Goal: Information Seeking & Learning: Learn about a topic

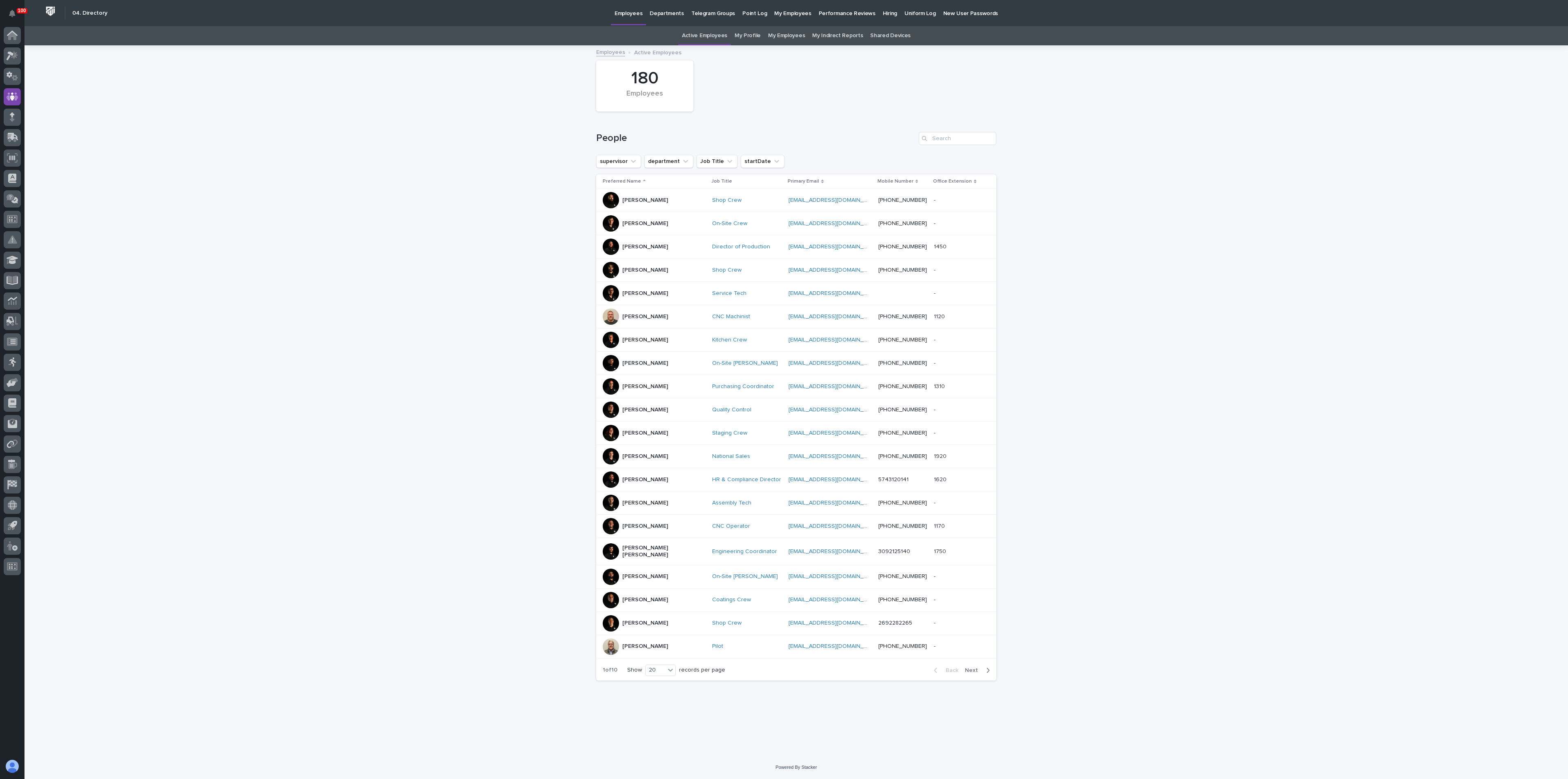
click at [617, 14] on p "Employees" at bounding box center [628, 8] width 27 height 17
click at [882, 10] on p "Hiring" at bounding box center [889, 8] width 14 height 17
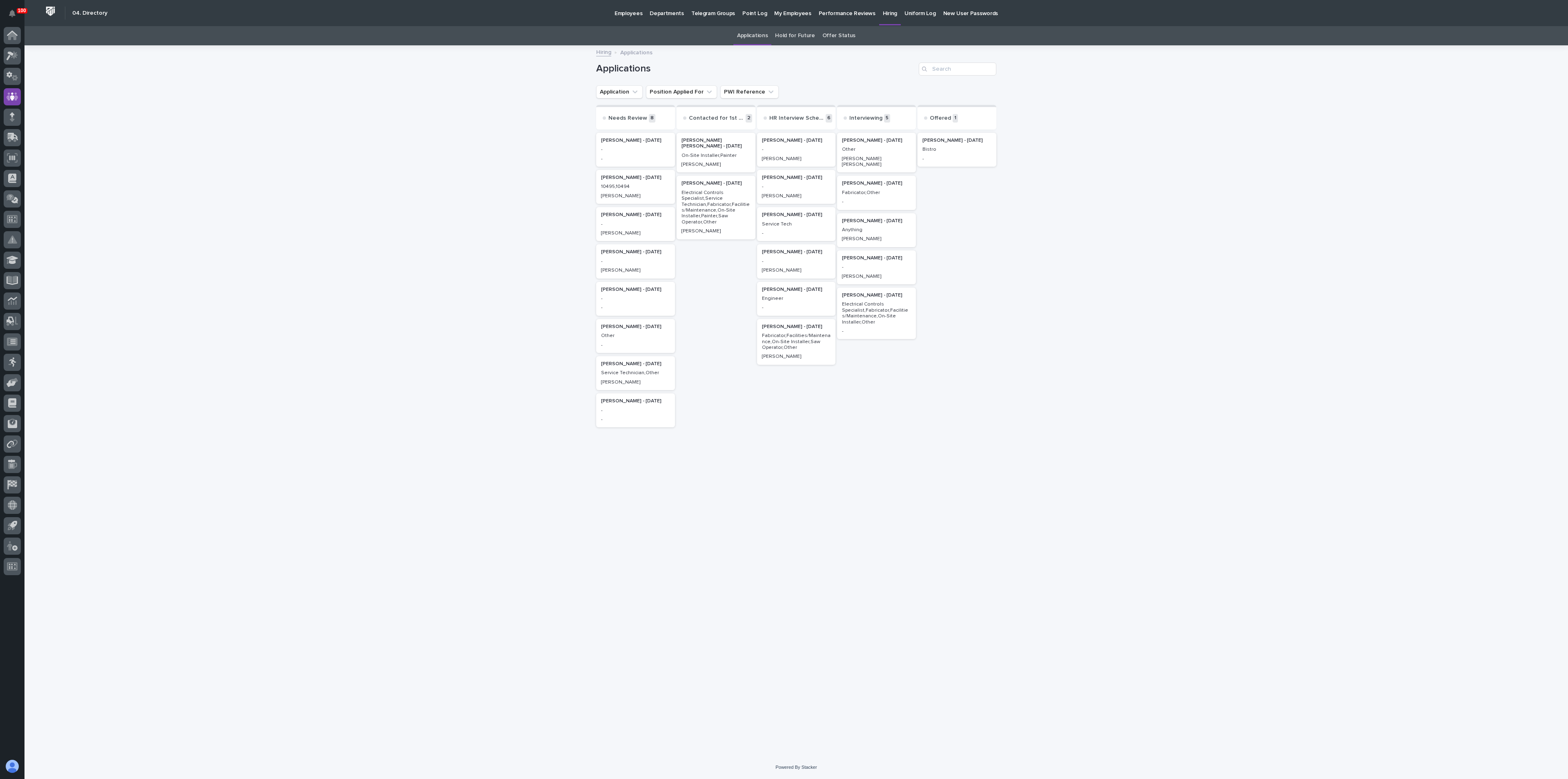
click at [836, 34] on link "Offer Status" at bounding box center [839, 36] width 33 height 19
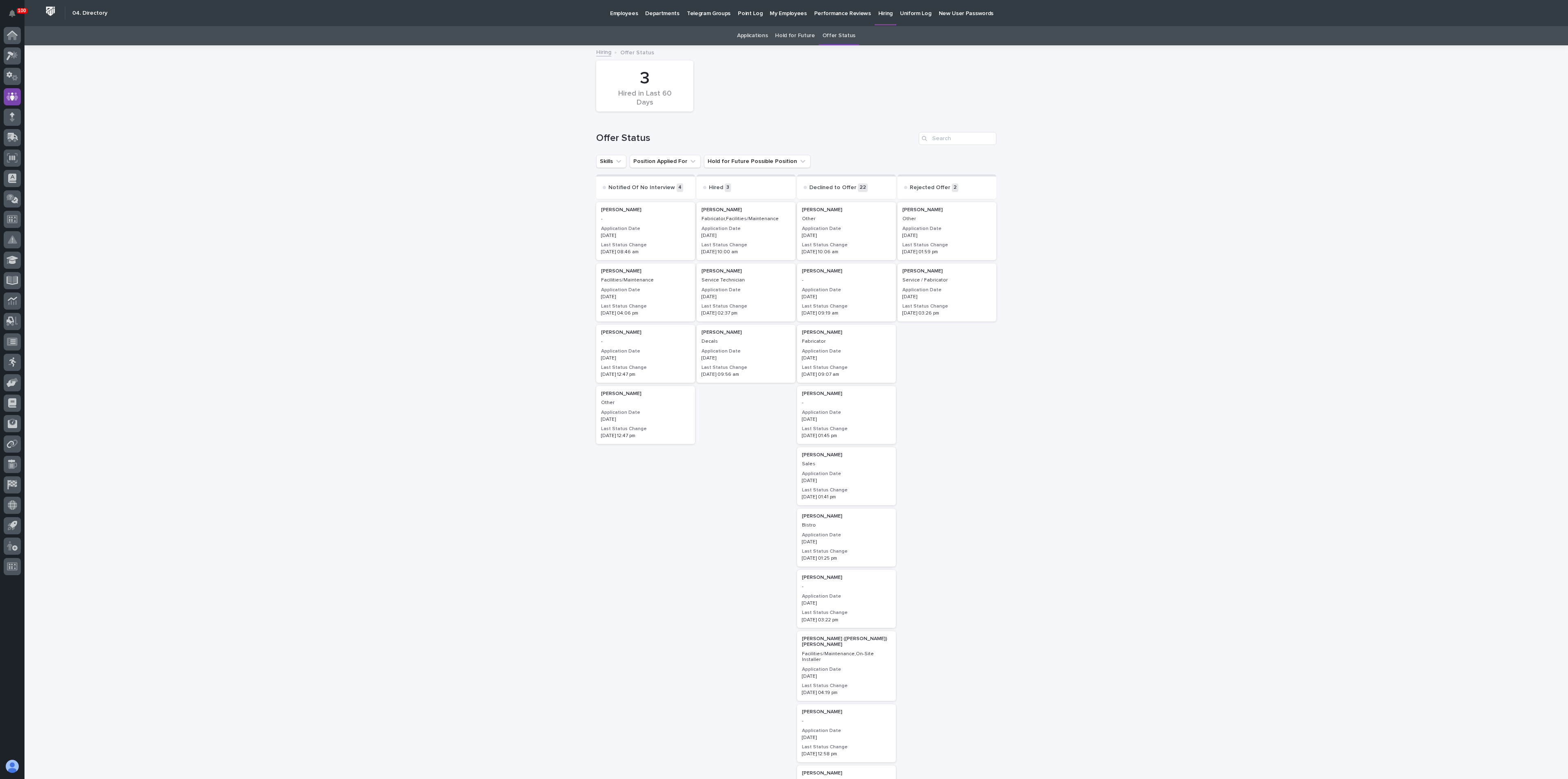
click at [724, 210] on p "[PERSON_NAME]" at bounding box center [746, 209] width 89 height 6
click at [931, 211] on p "[PERSON_NAME]" at bounding box center [947, 209] width 89 height 6
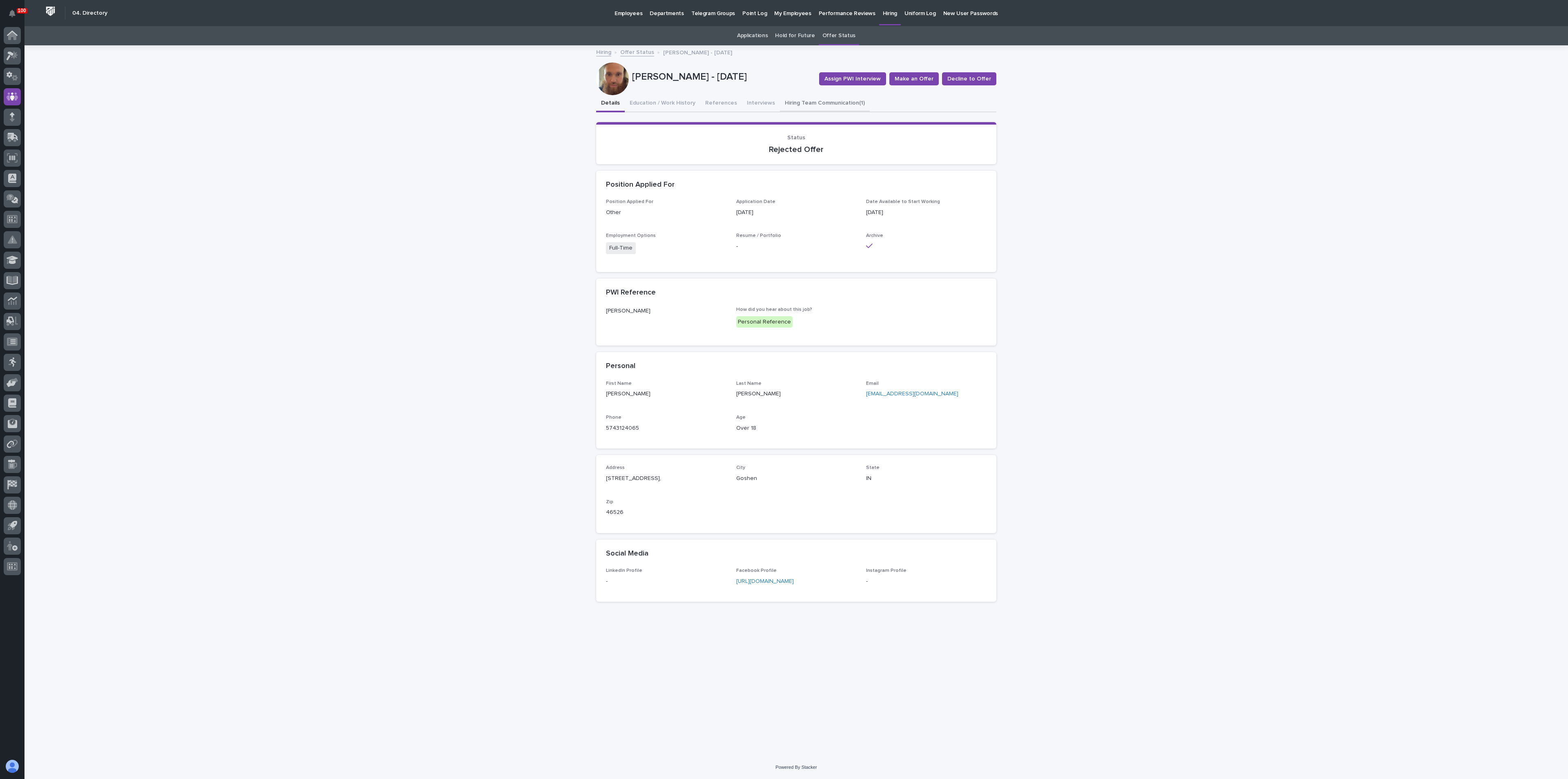
click at [797, 97] on button "Hiring Team Communication (1)" at bounding box center [825, 103] width 90 height 17
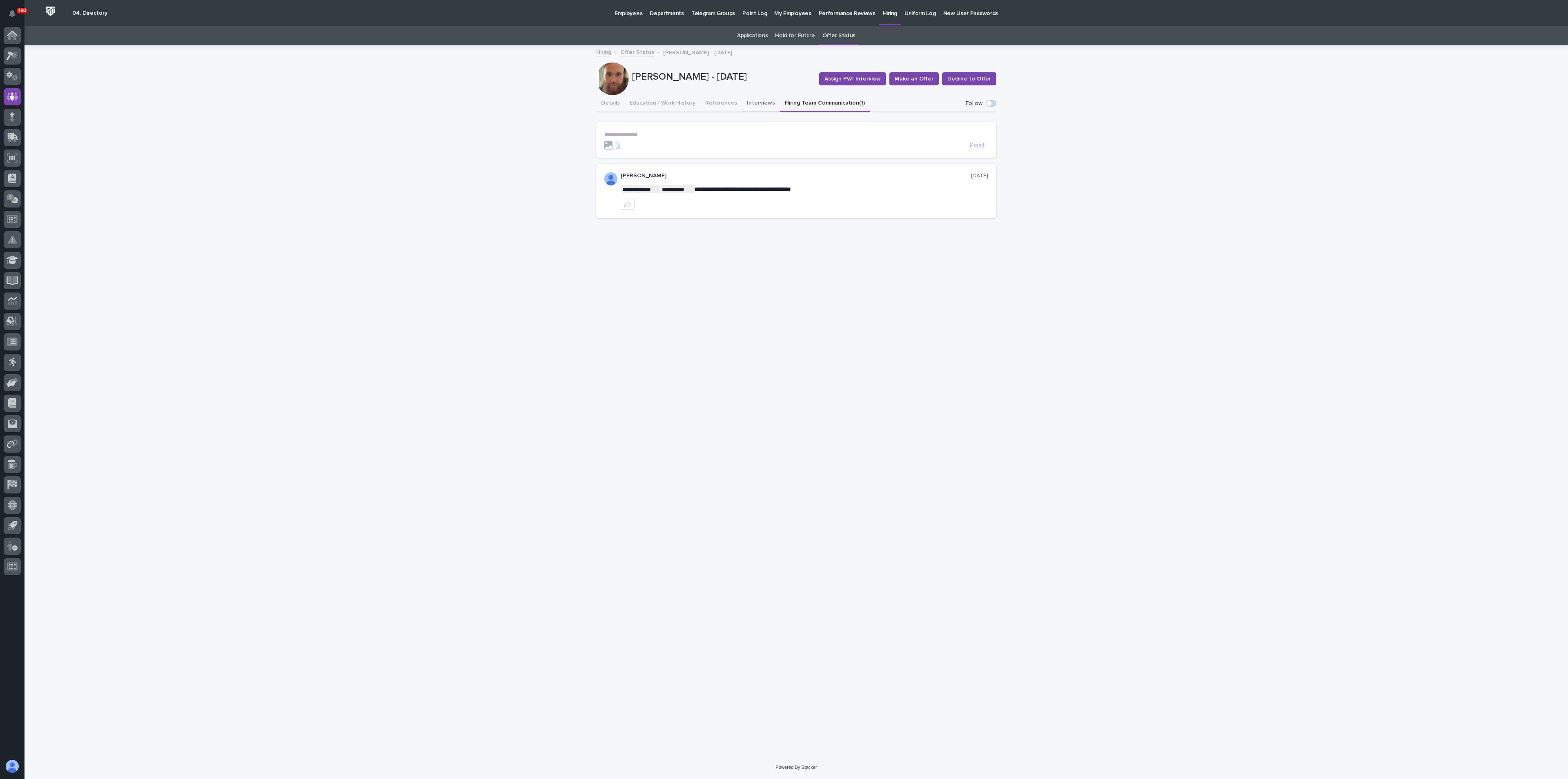
click at [756, 106] on button "Interviews" at bounding box center [761, 103] width 38 height 17
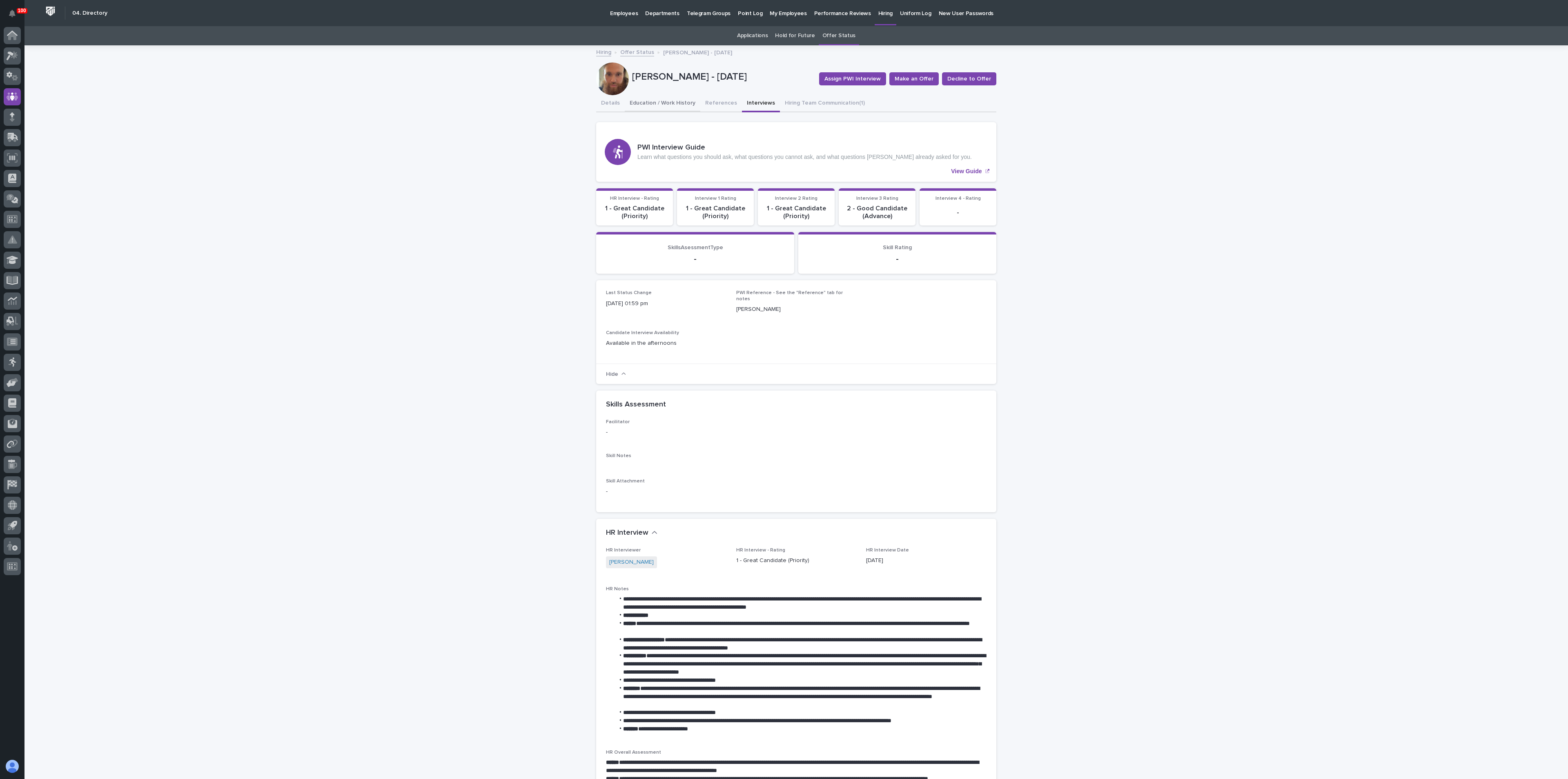
click at [682, 103] on button "Education / Work History" at bounding box center [662, 103] width 76 height 17
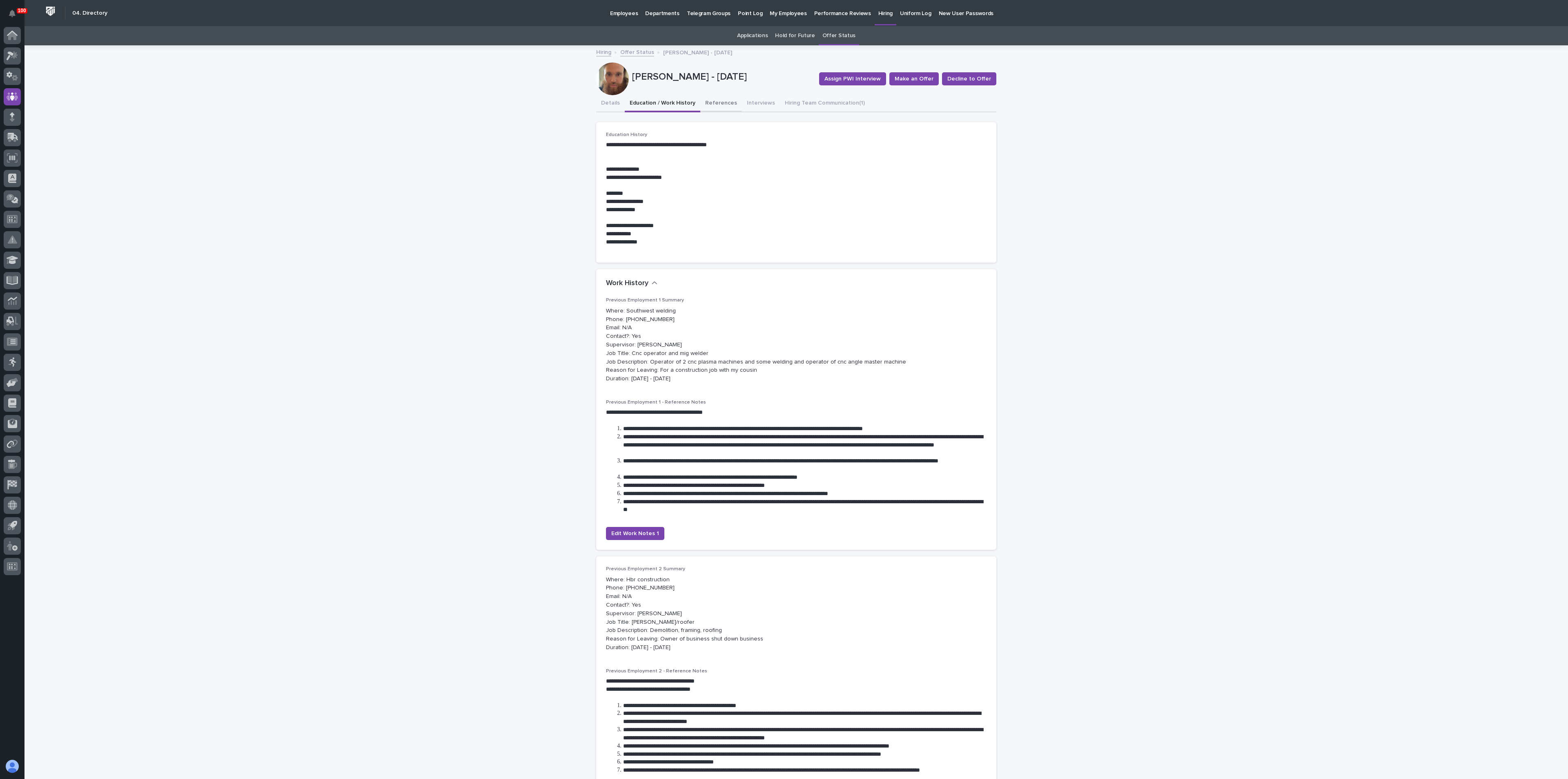
click at [708, 106] on button "References" at bounding box center [721, 103] width 42 height 17
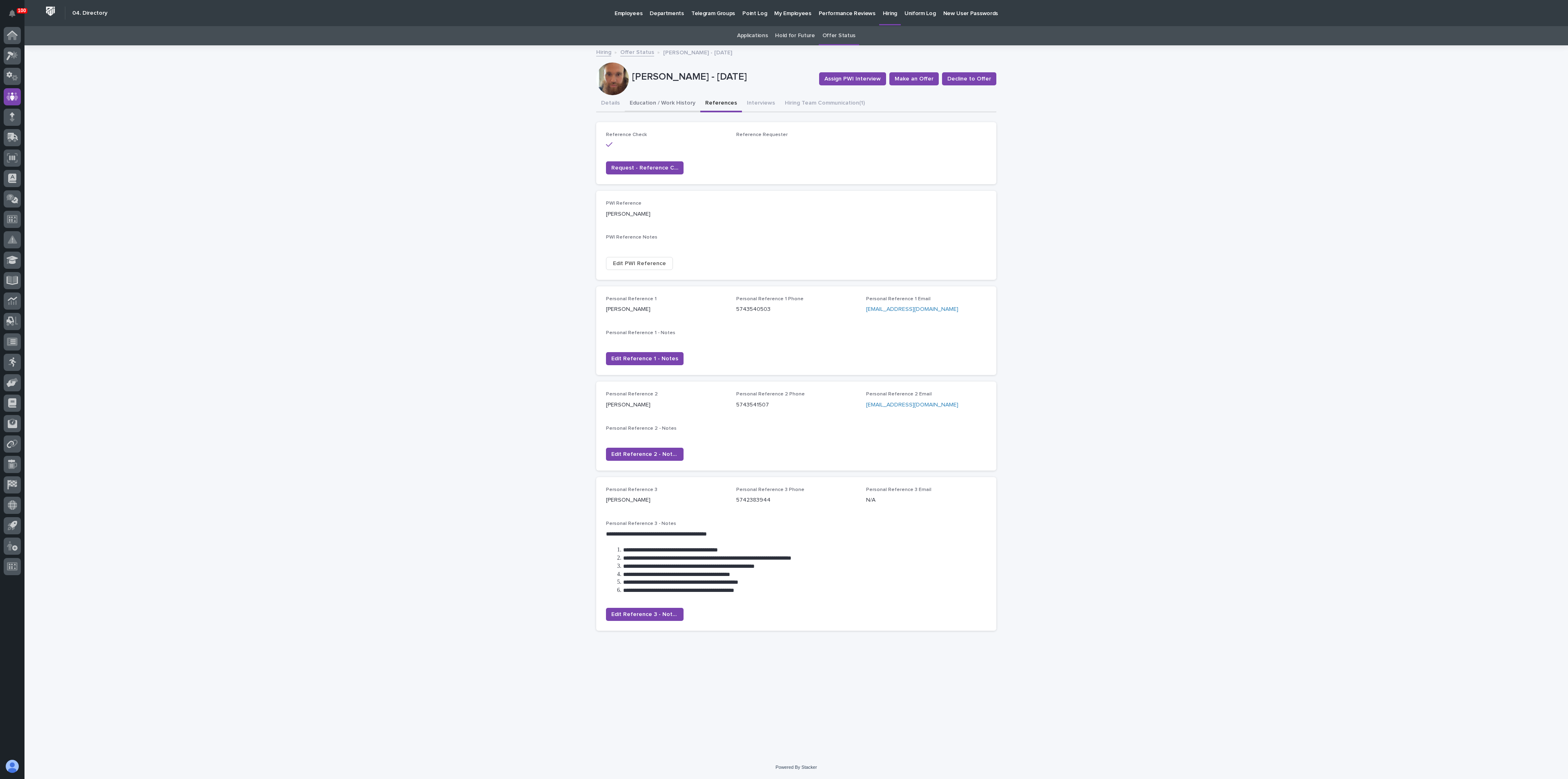
click at [662, 102] on button "Education / Work History" at bounding box center [662, 103] width 76 height 17
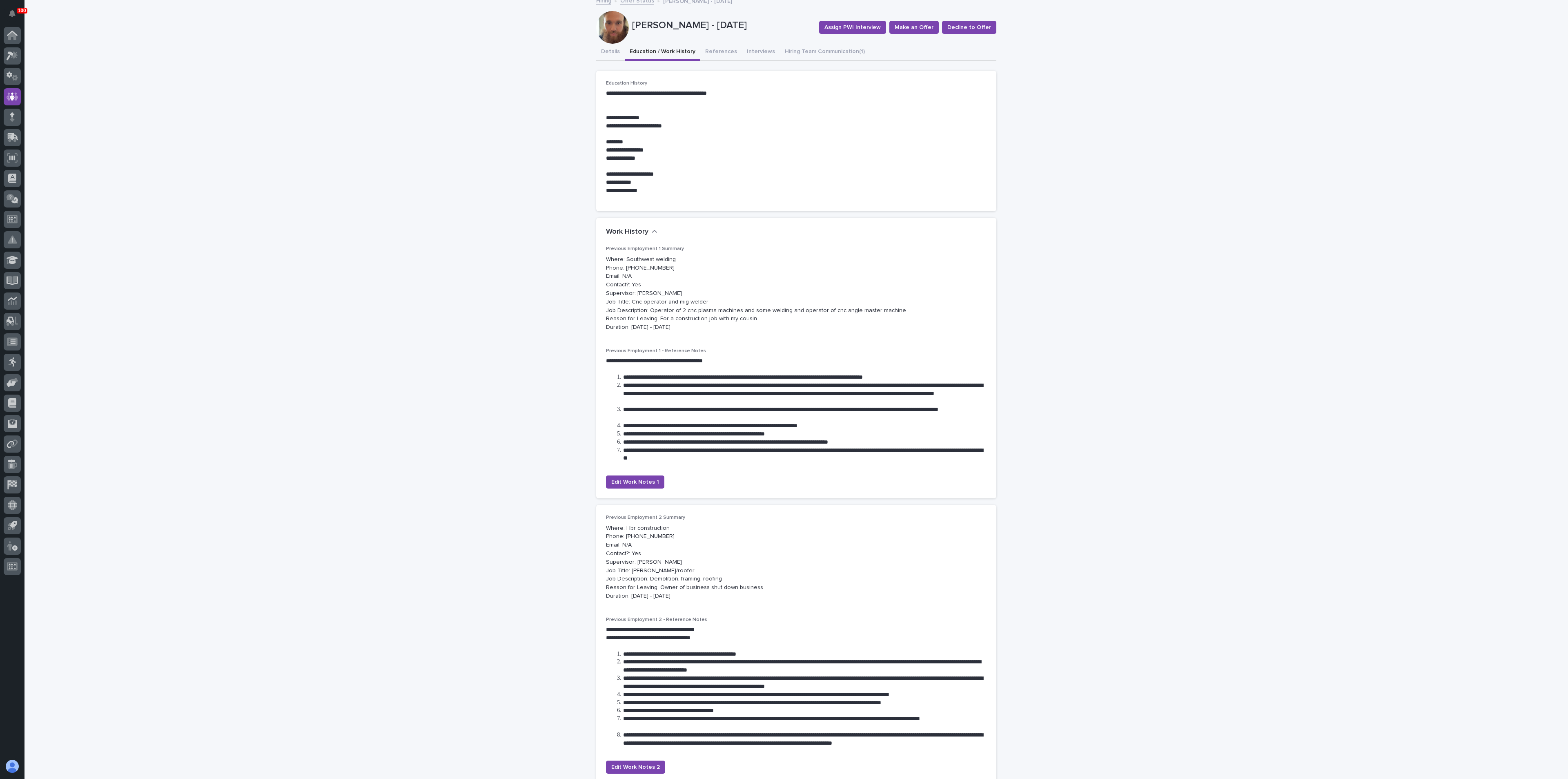
scroll to position [61, 0]
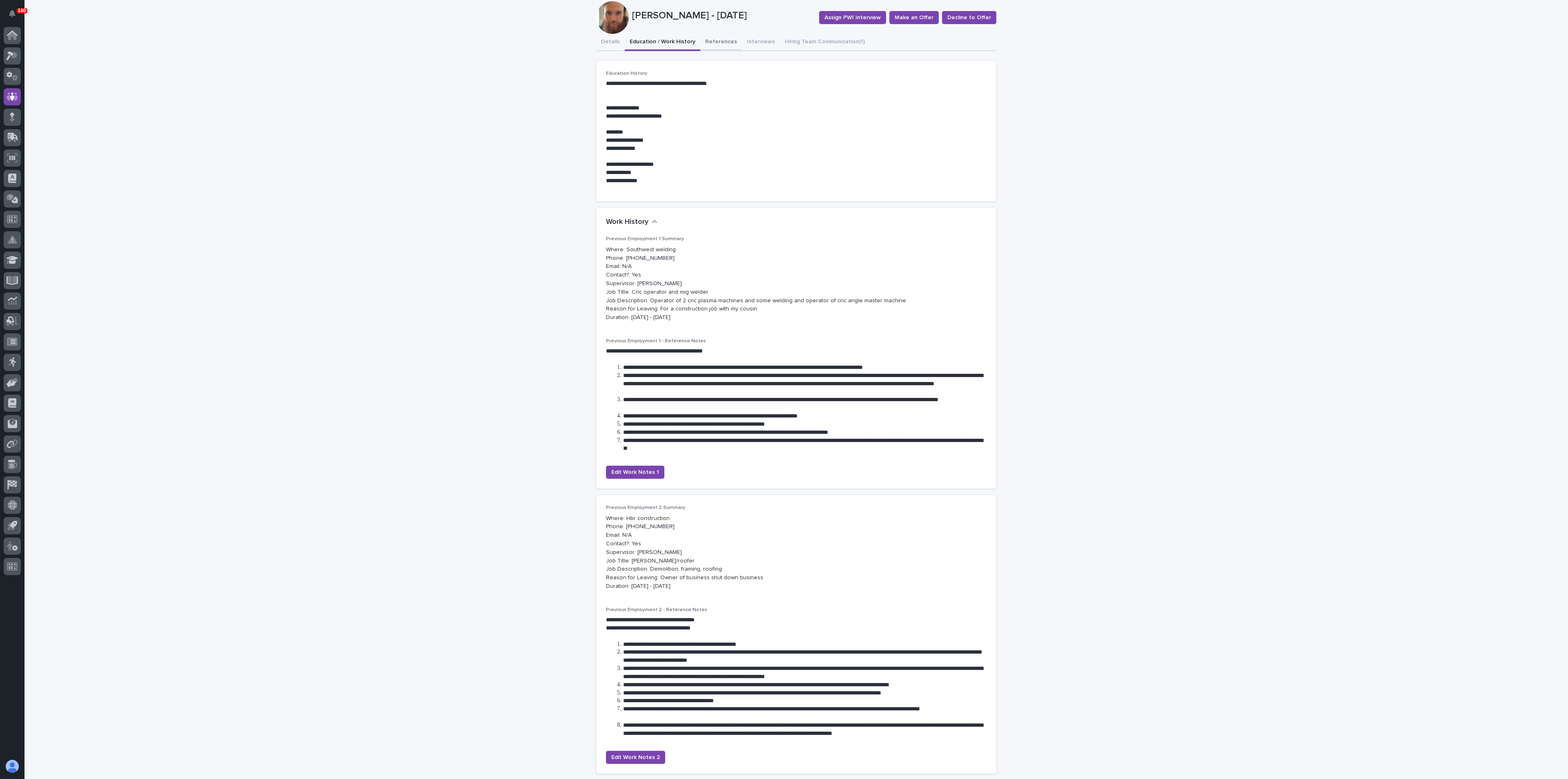
click at [708, 43] on div "**********" at bounding box center [796, 473] width 1544 height 1068
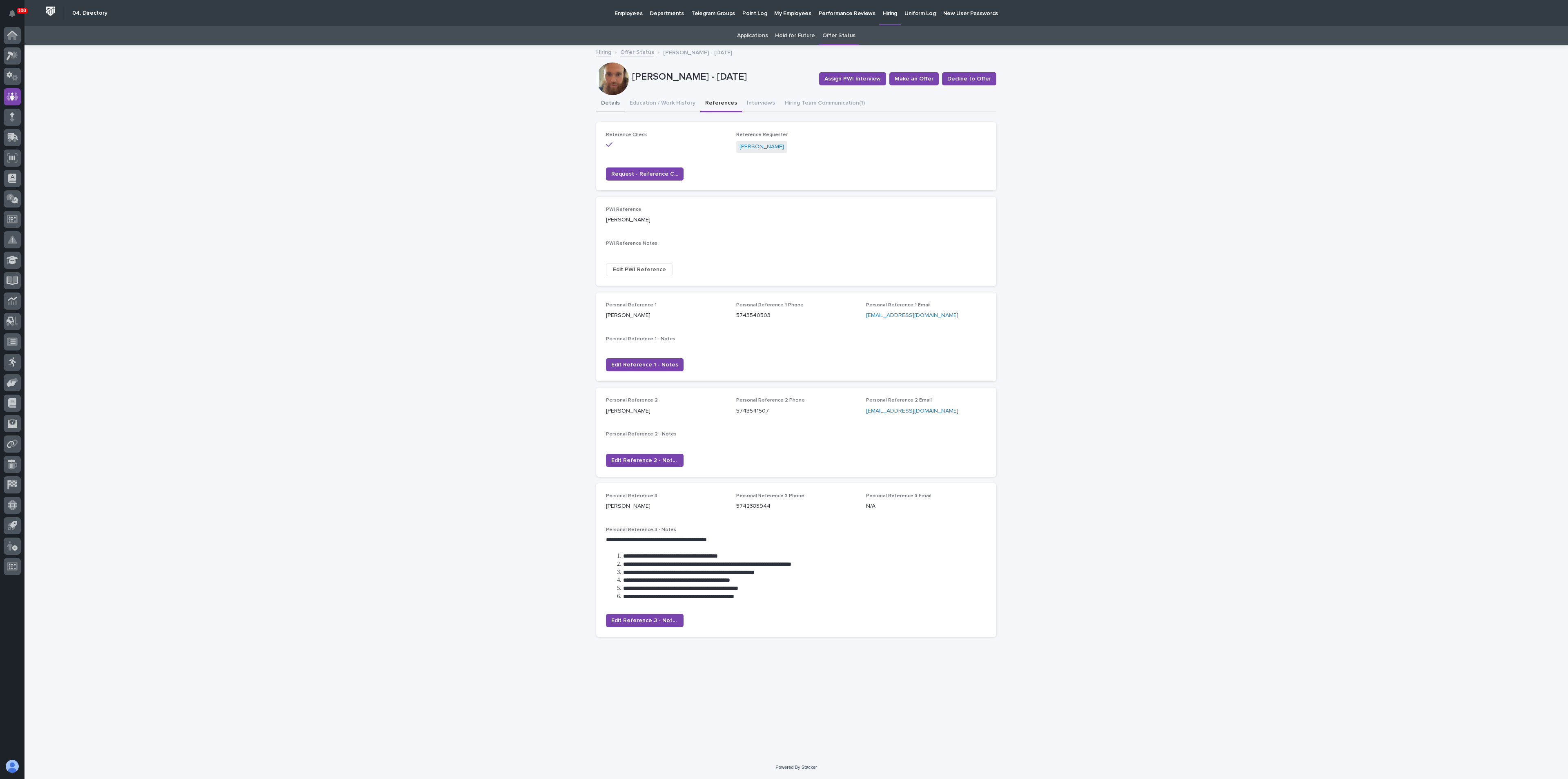
click at [608, 104] on button "Details" at bounding box center [611, 103] width 29 height 17
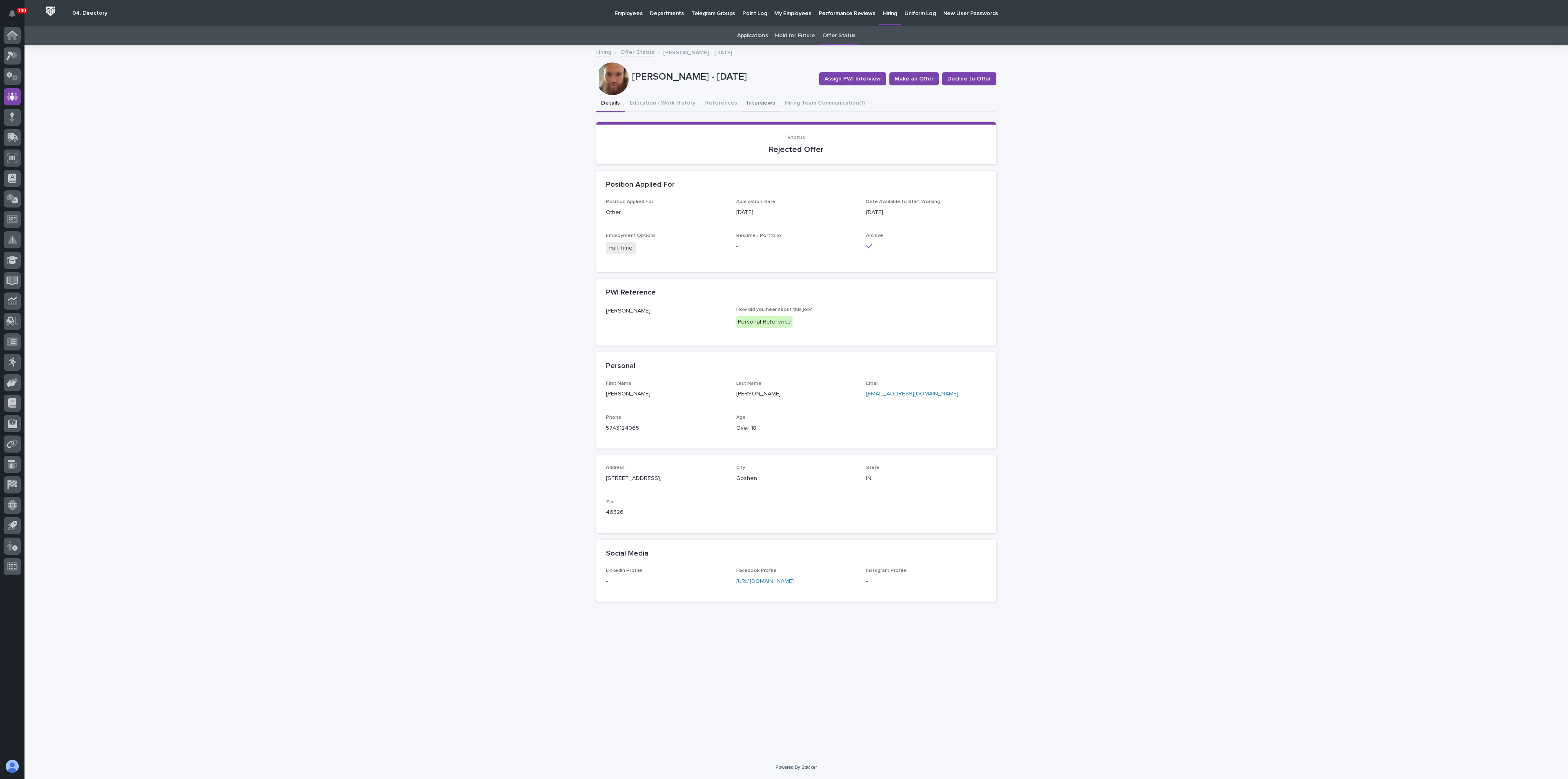
click at [756, 102] on button "Interviews" at bounding box center [761, 103] width 38 height 17
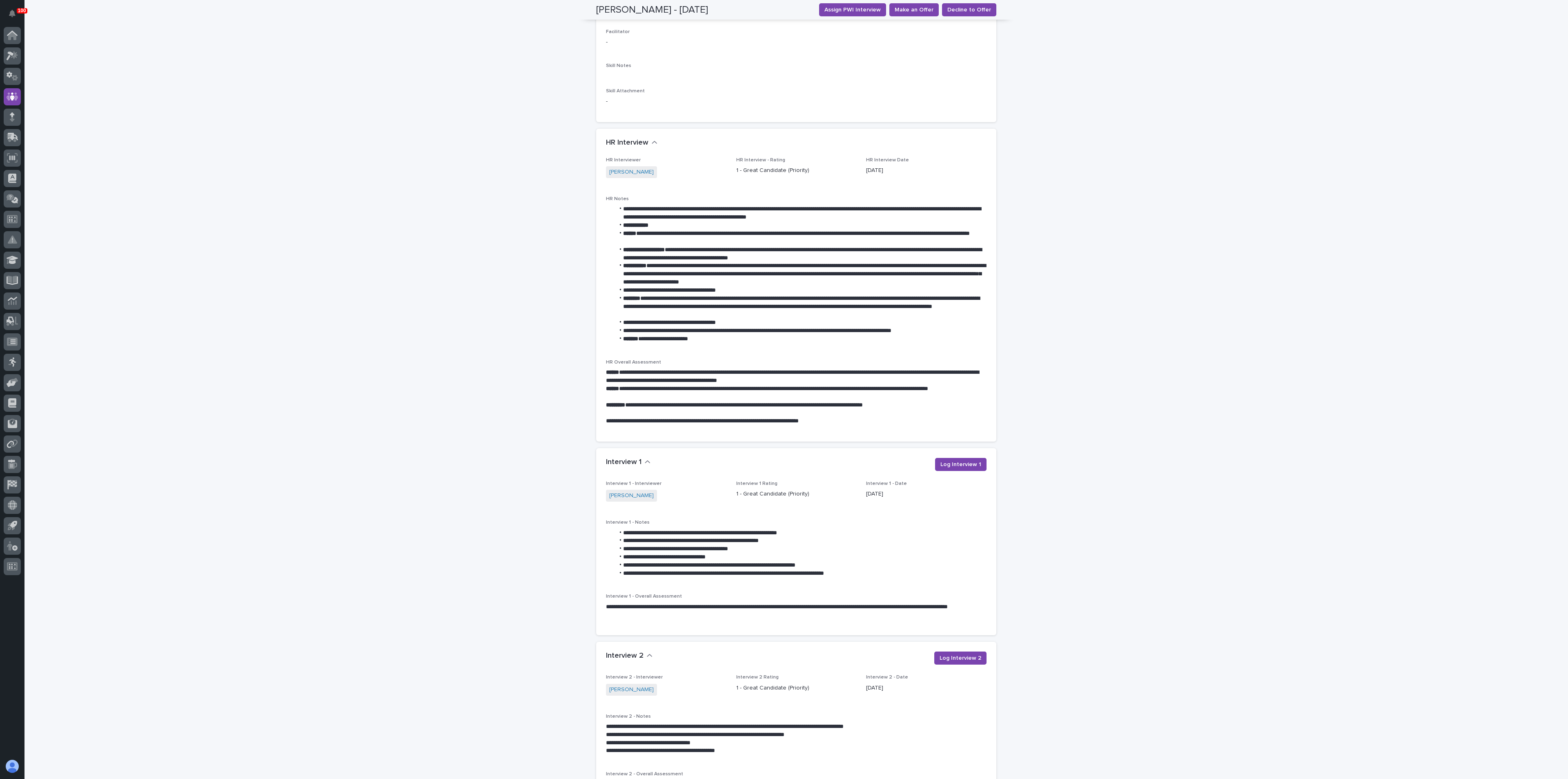
scroll to position [429, 0]
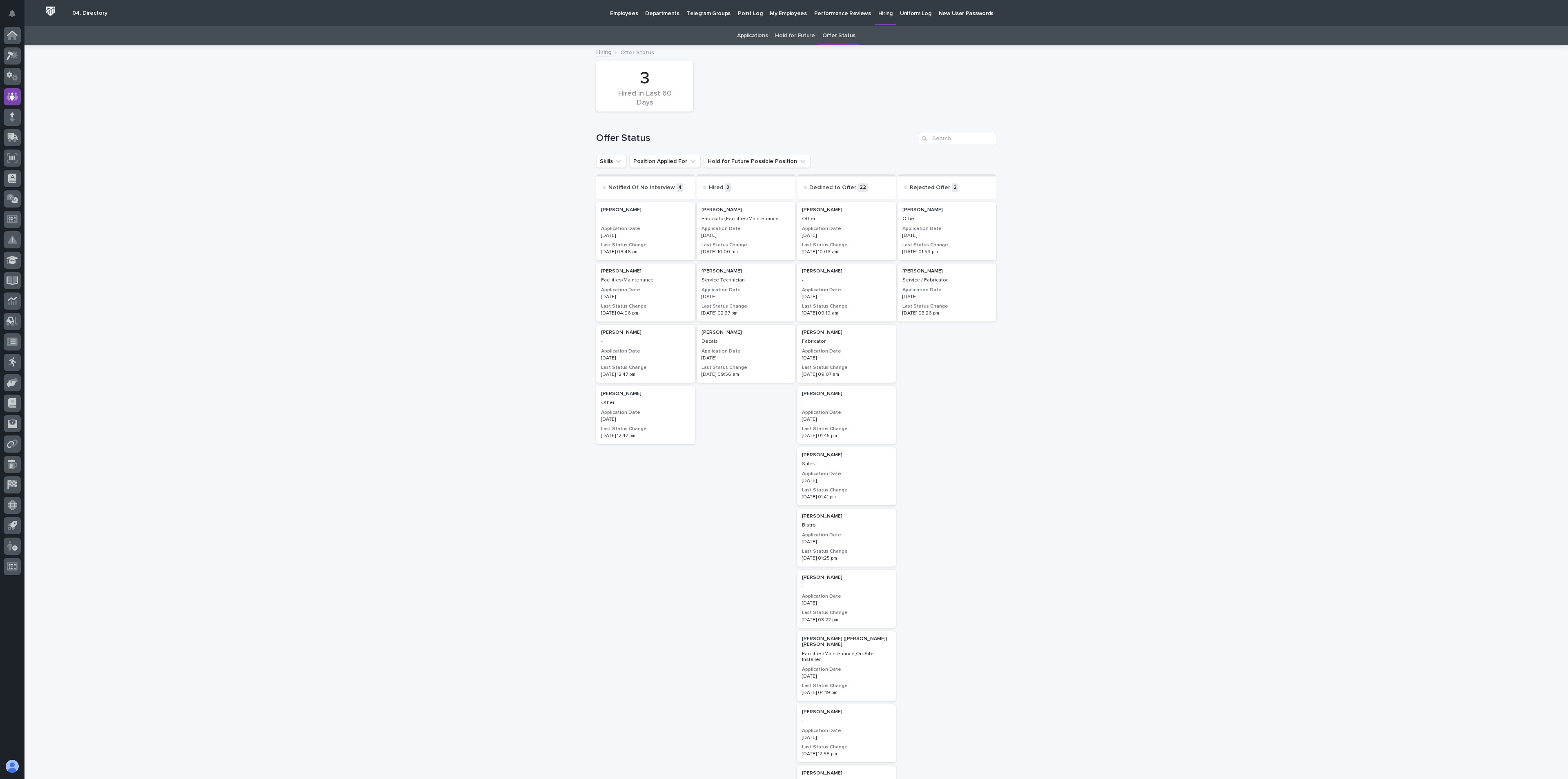
scroll to position [26, 0]
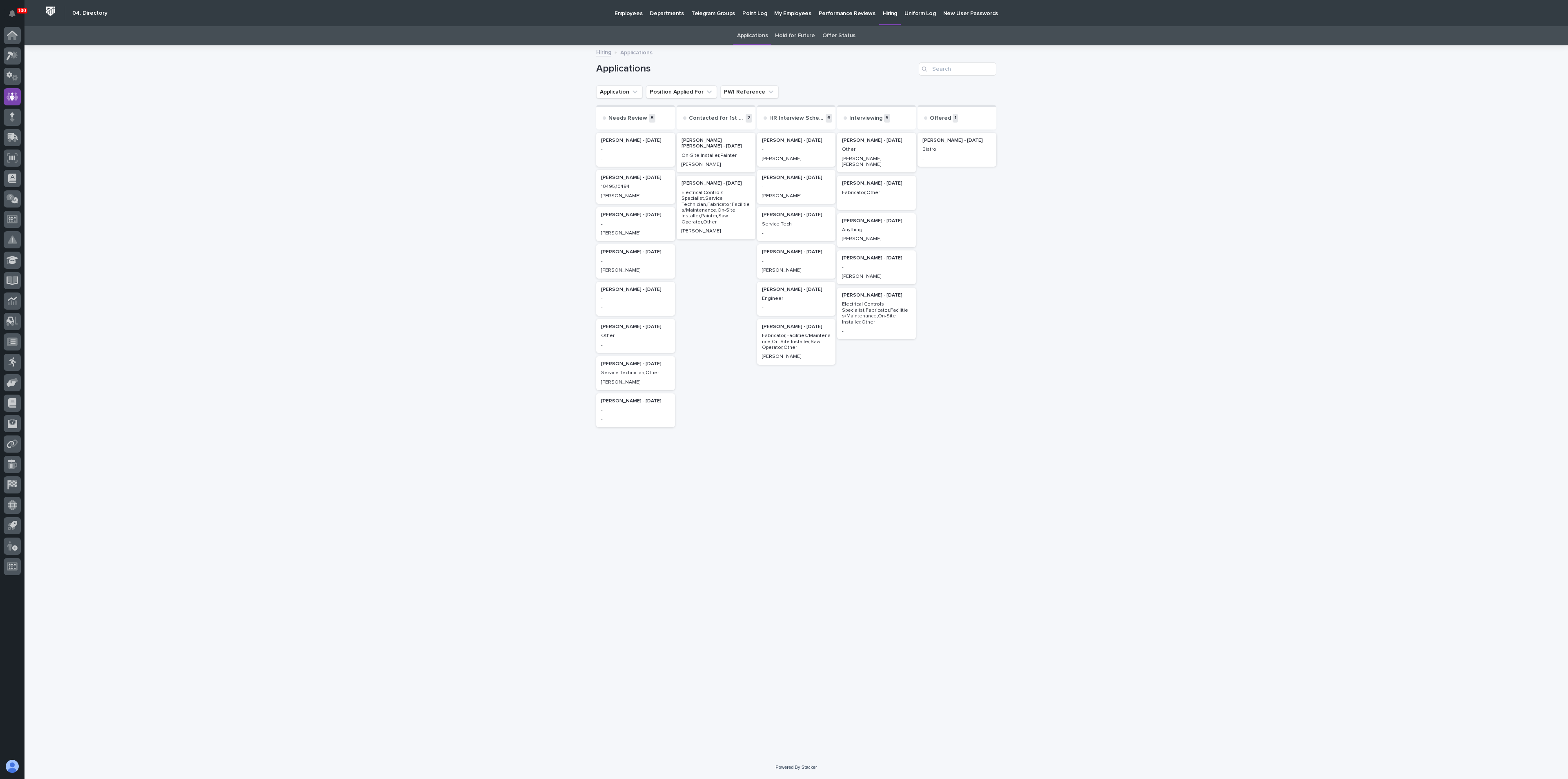
click at [953, 138] on p "[PERSON_NAME] - [DATE]" at bounding box center [957, 140] width 69 height 6
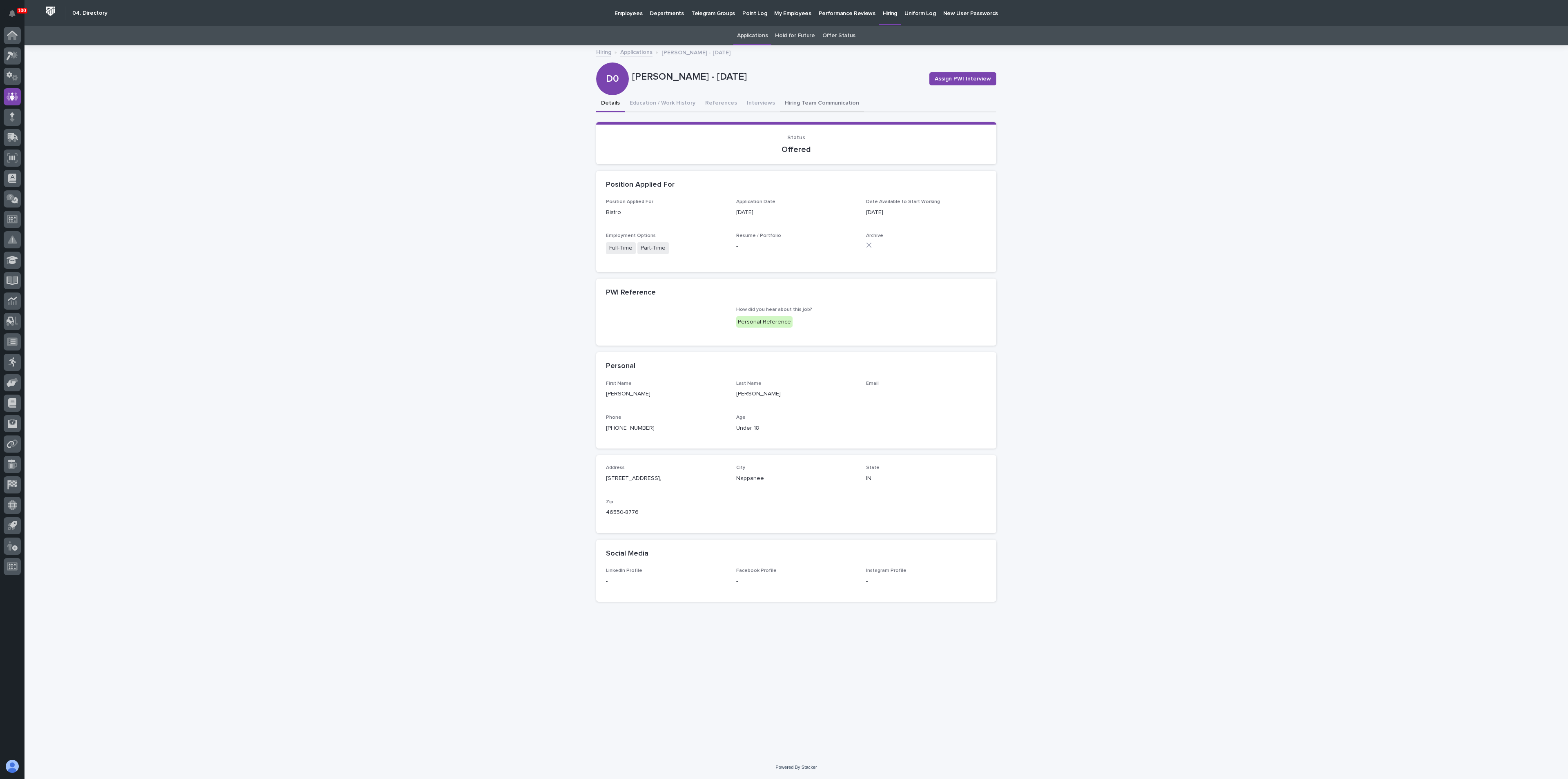
click at [769, 104] on div "Details Education / Work History References Interviews Hiring Team Communication" at bounding box center [796, 103] width 400 height 17
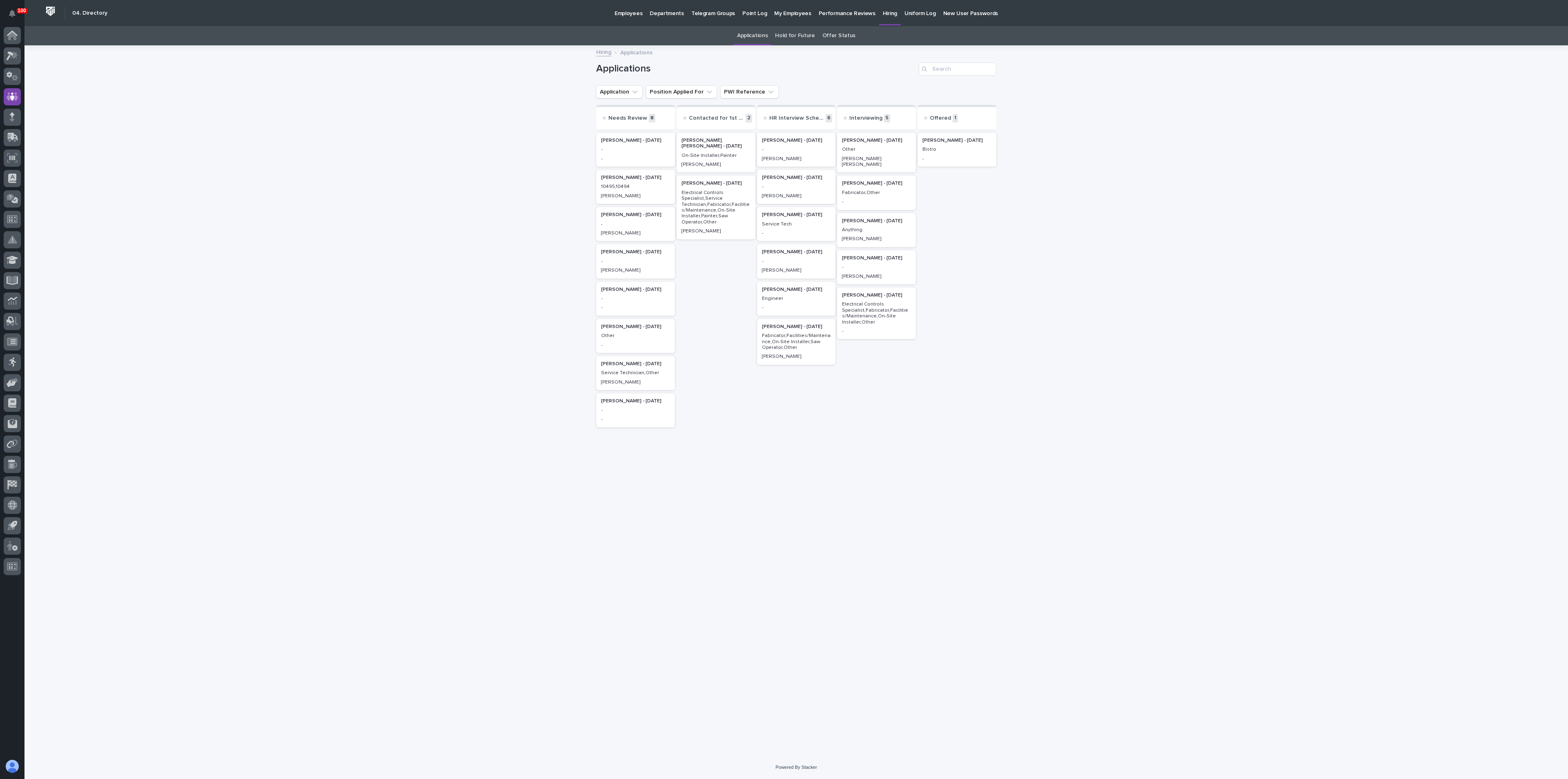
click at [797, 33] on link "Hold for Future" at bounding box center [794, 36] width 39 height 19
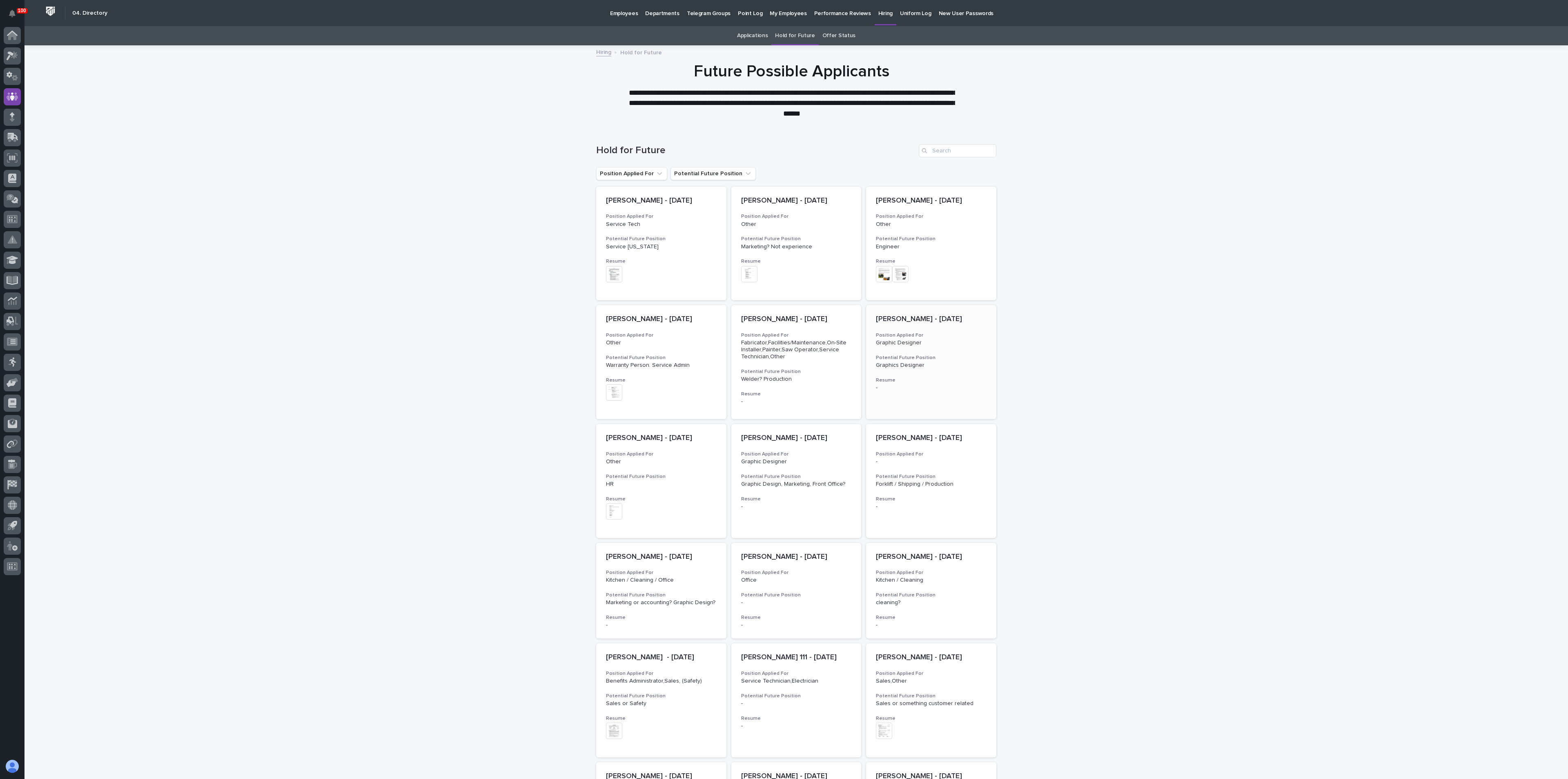
click at [892, 319] on p "[PERSON_NAME] - [DATE]" at bounding box center [931, 319] width 111 height 9
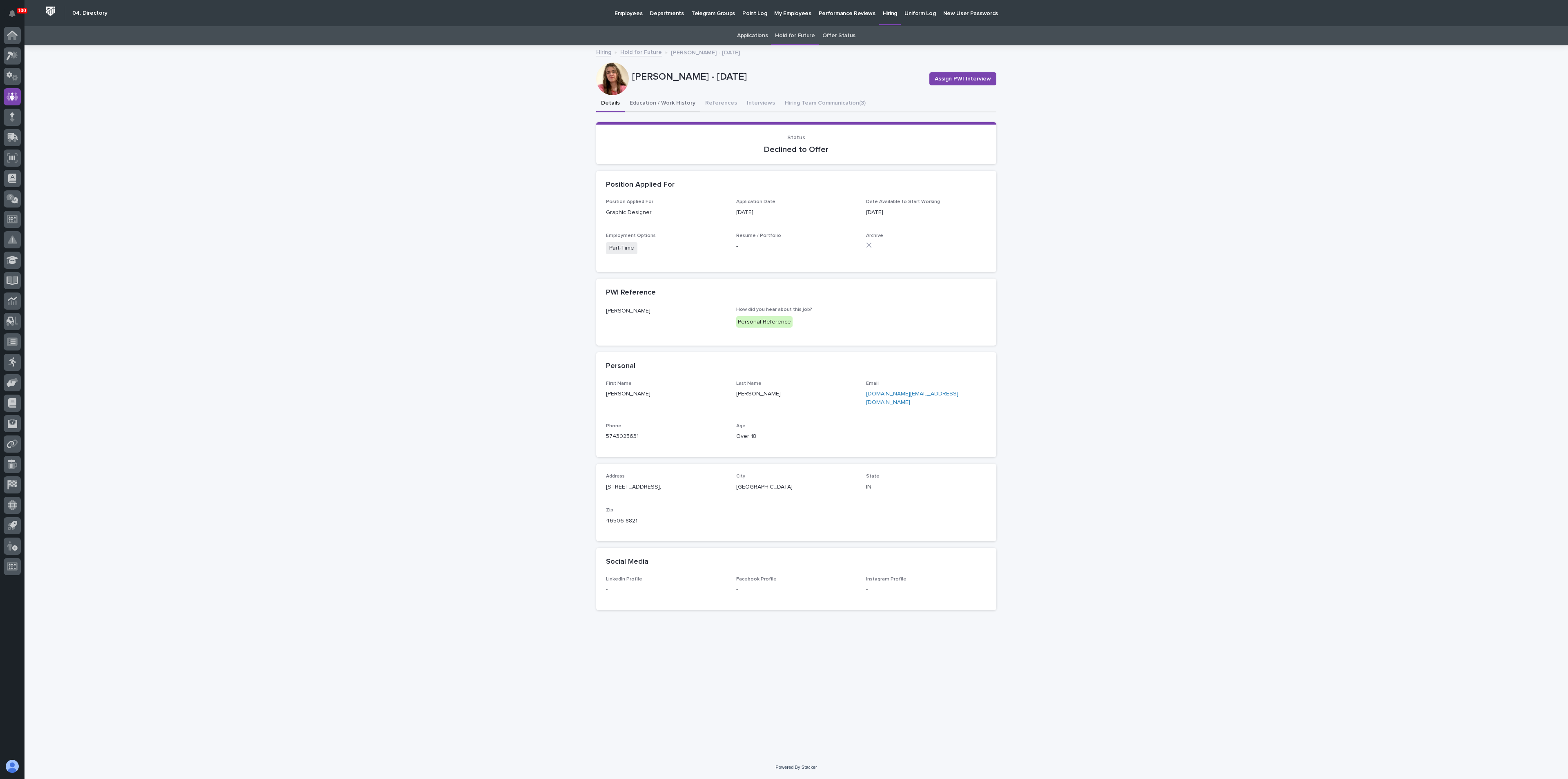
click at [644, 99] on button "Education / Work History" at bounding box center [662, 103] width 76 height 17
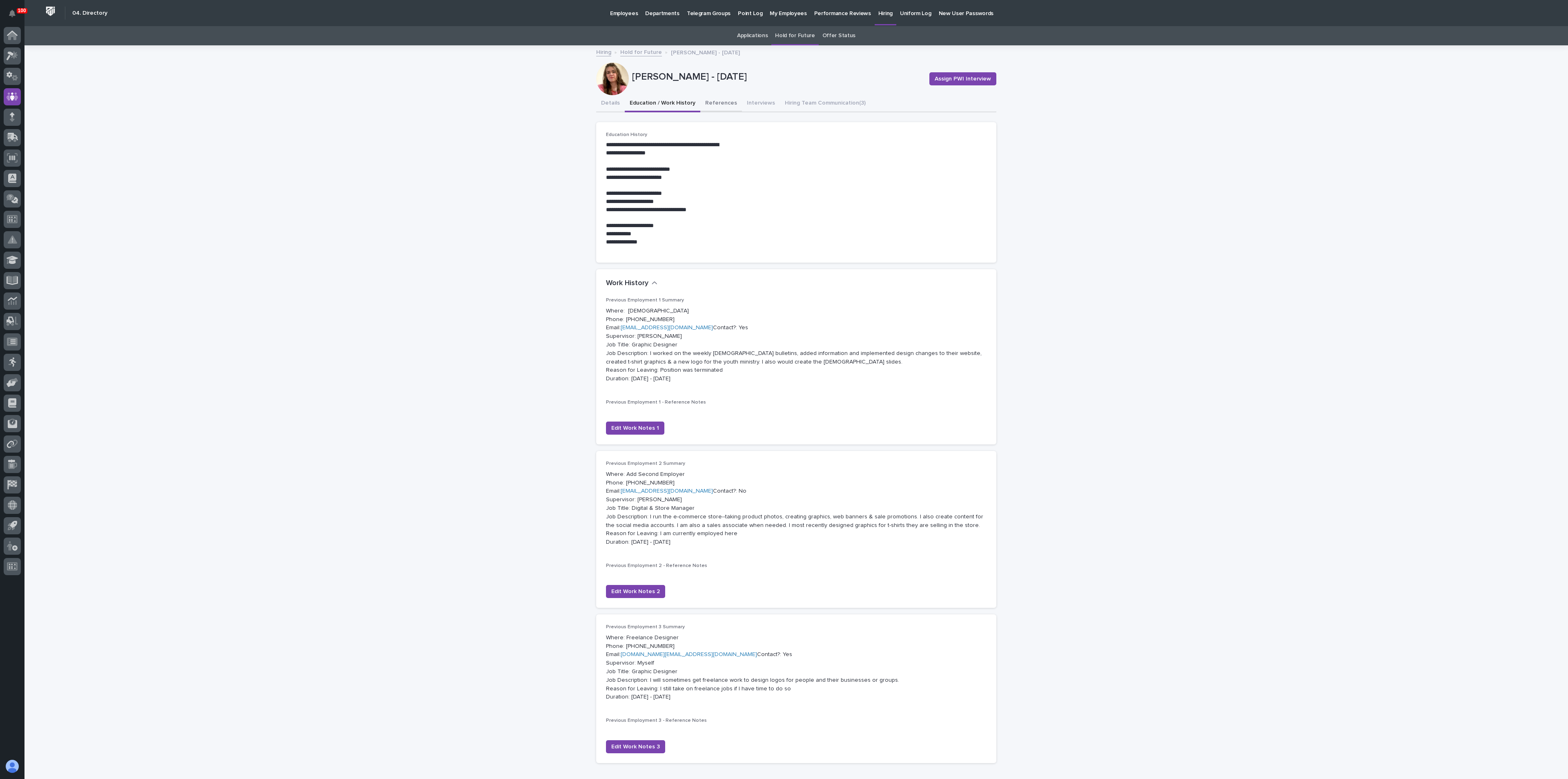
click at [718, 102] on button "References" at bounding box center [721, 103] width 42 height 17
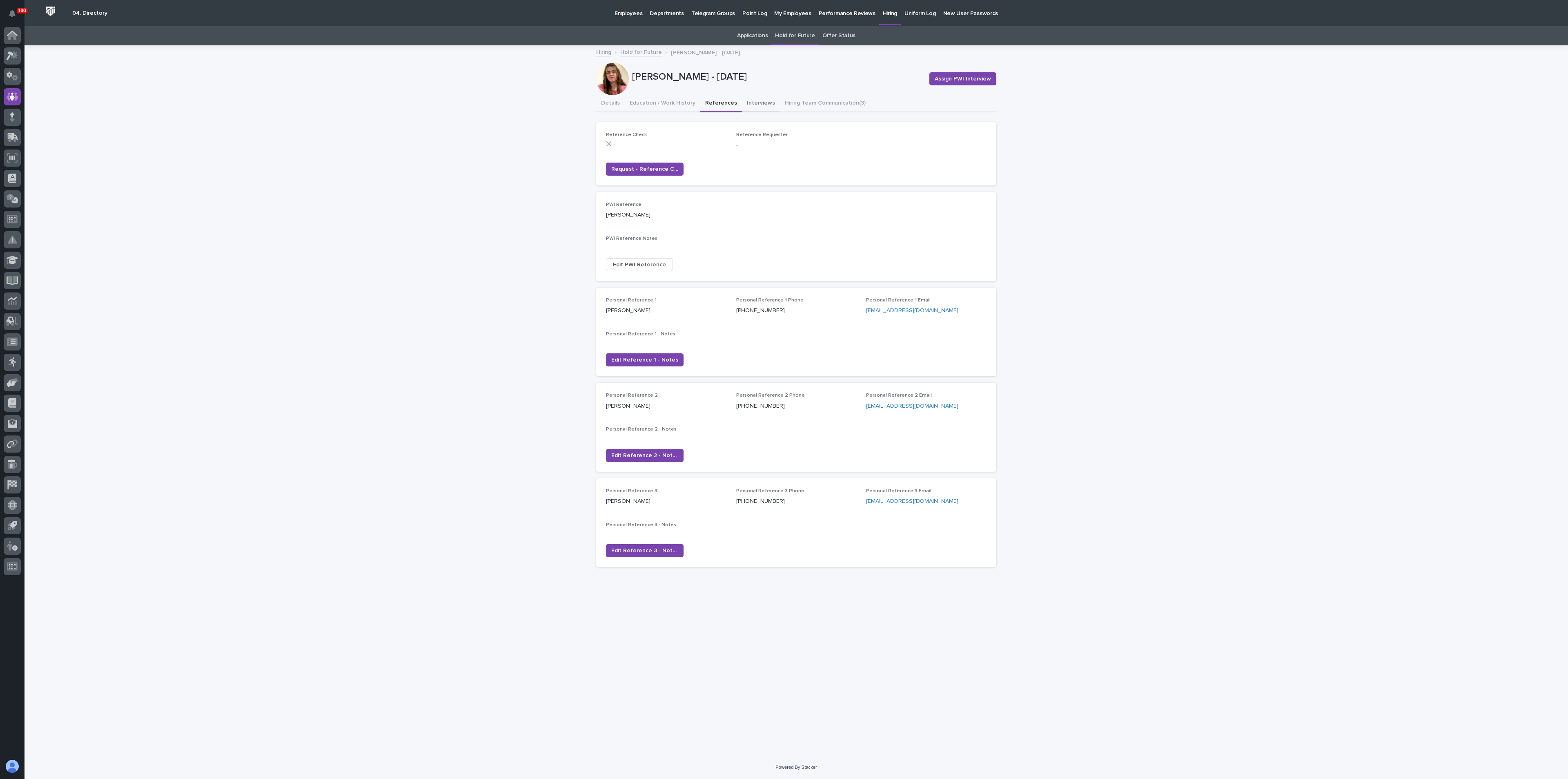
click at [749, 99] on button "Interviews" at bounding box center [761, 103] width 38 height 17
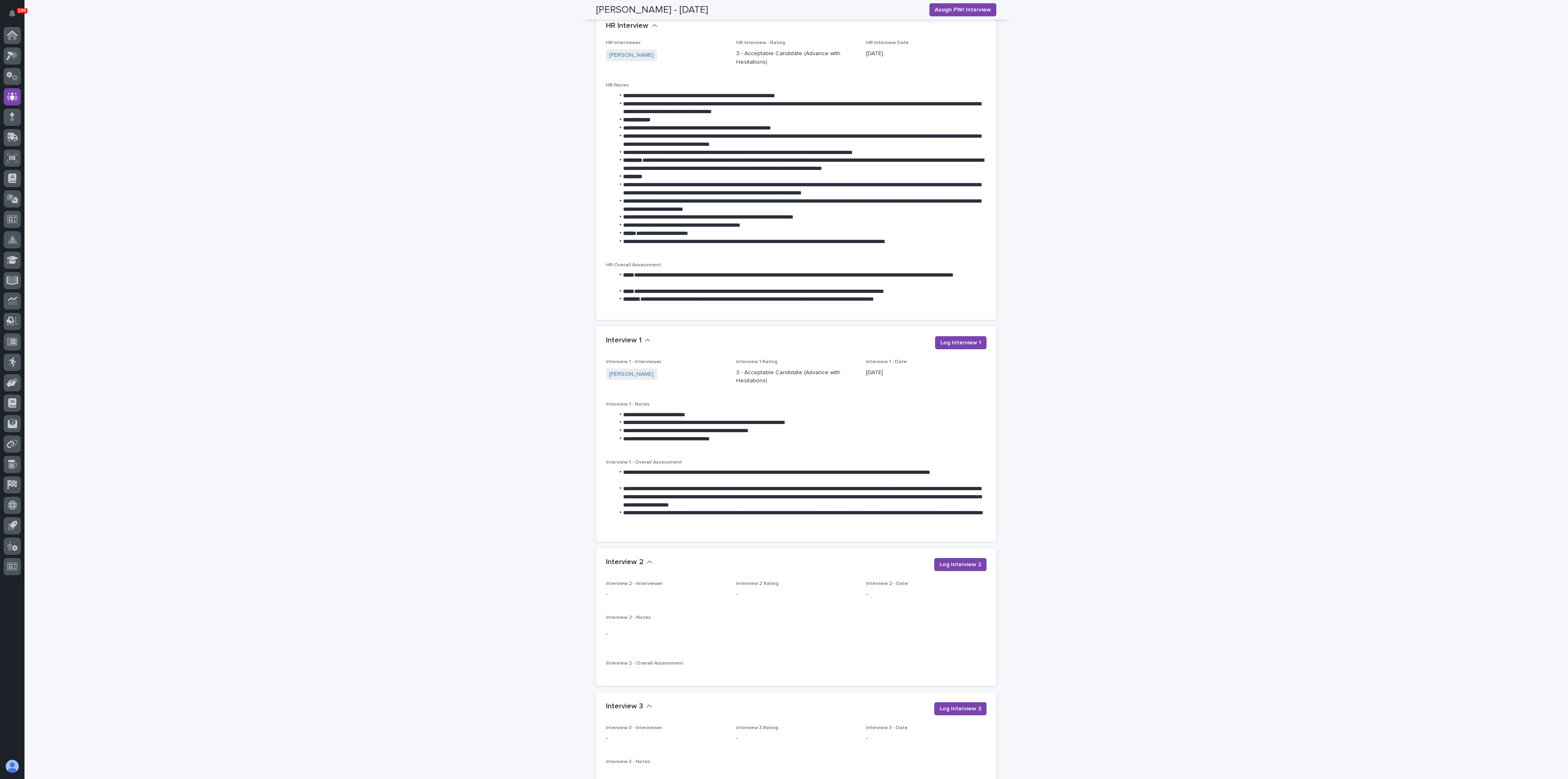
scroll to position [674, 0]
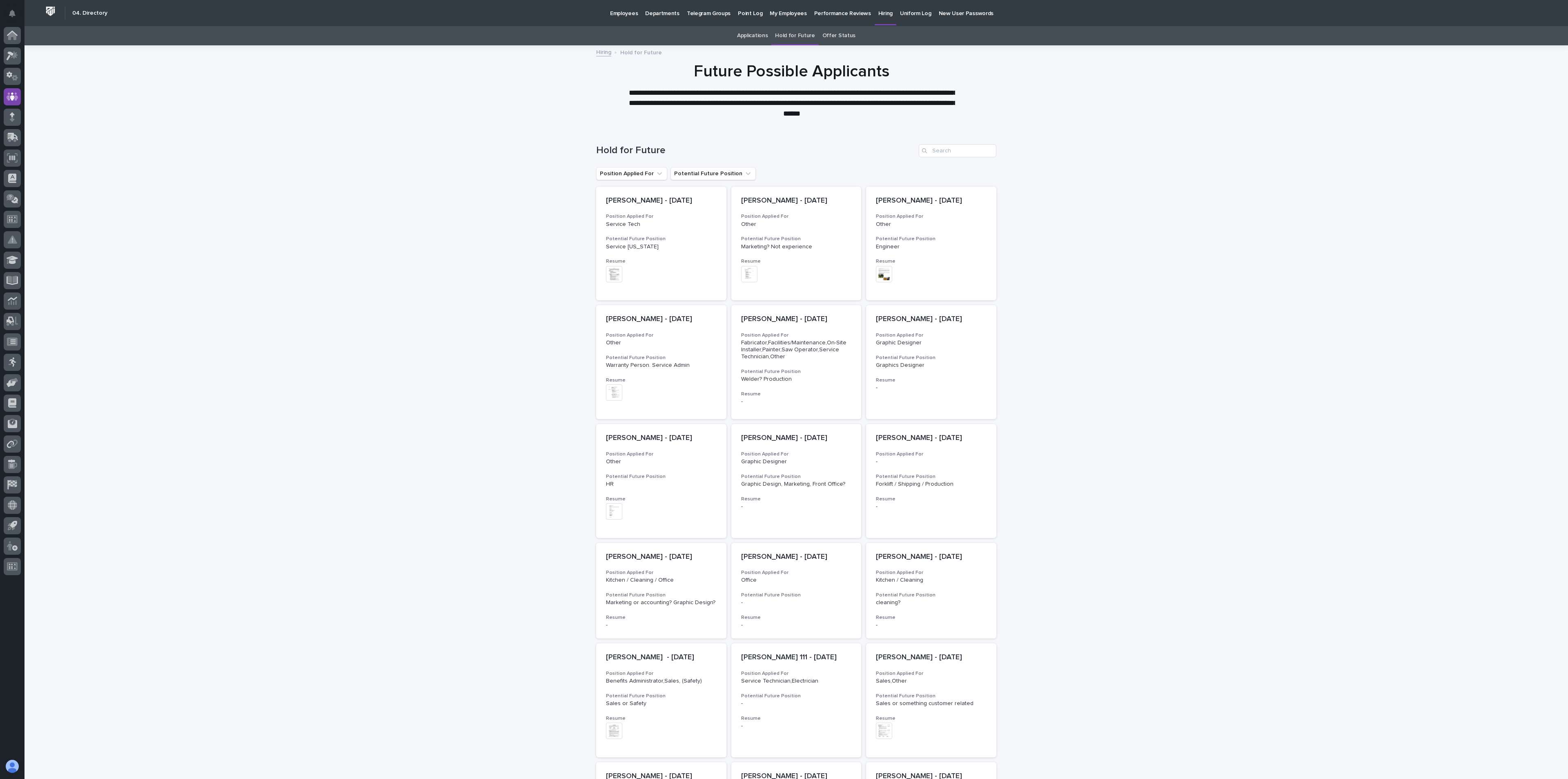
scroll to position [26, 0]
